Goal: Information Seeking & Learning: Learn about a topic

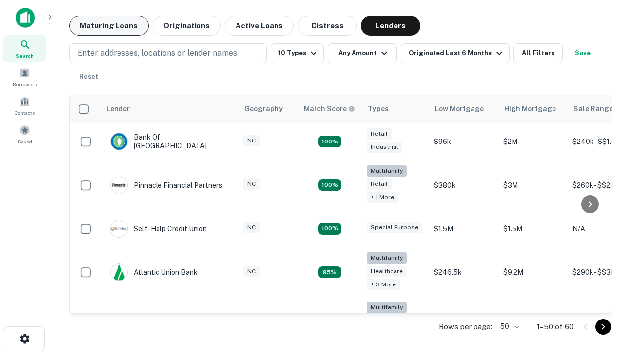
click at [109, 26] on button "Maturing Loans" at bounding box center [108, 26] width 79 height 20
